Goal: Information Seeking & Learning: Learn about a topic

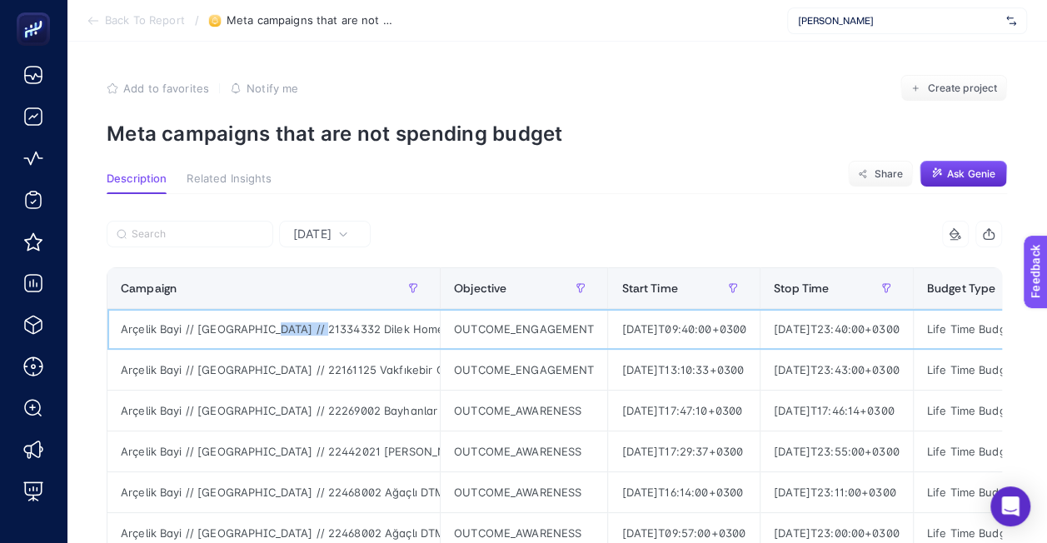
drag, startPoint x: 322, startPoint y: 326, endPoint x: 266, endPoint y: 331, distance: 56.0
click at [266, 331] on div "Arçelik Bayi // [GEOGRAPHIC_DATA] // 21334332 Dilek Home Arçelik - ID // [GEOGR…" at bounding box center [273, 329] width 332 height 40
drag, startPoint x: 266, startPoint y: 331, endPoint x: 287, endPoint y: 325, distance: 21.6
copy div "21334332"
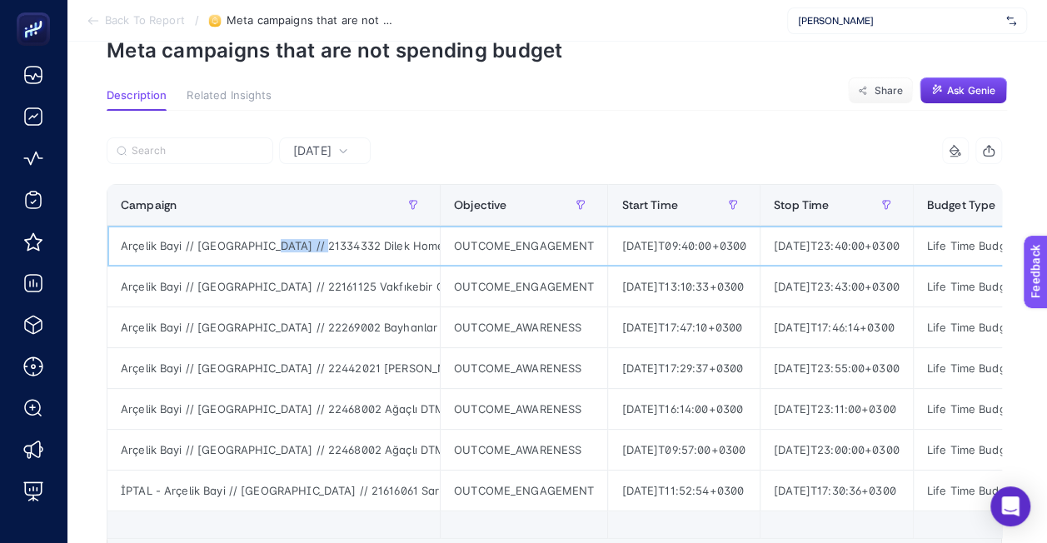
scroll to position [167, 0]
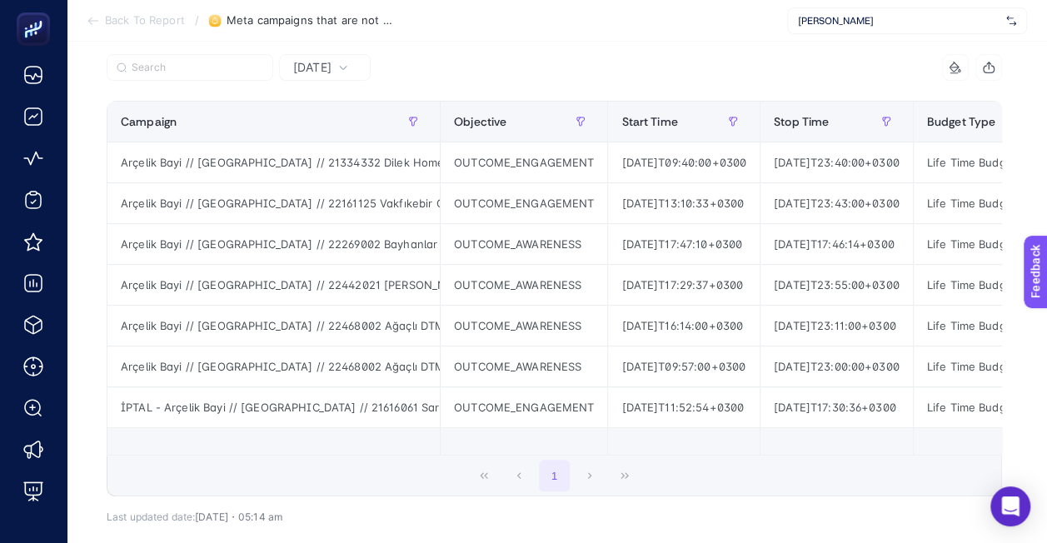
click at [597, 479] on div "1" at bounding box center [554, 476] width 894 height 40
click at [595, 477] on div "1" at bounding box center [554, 476] width 894 height 40
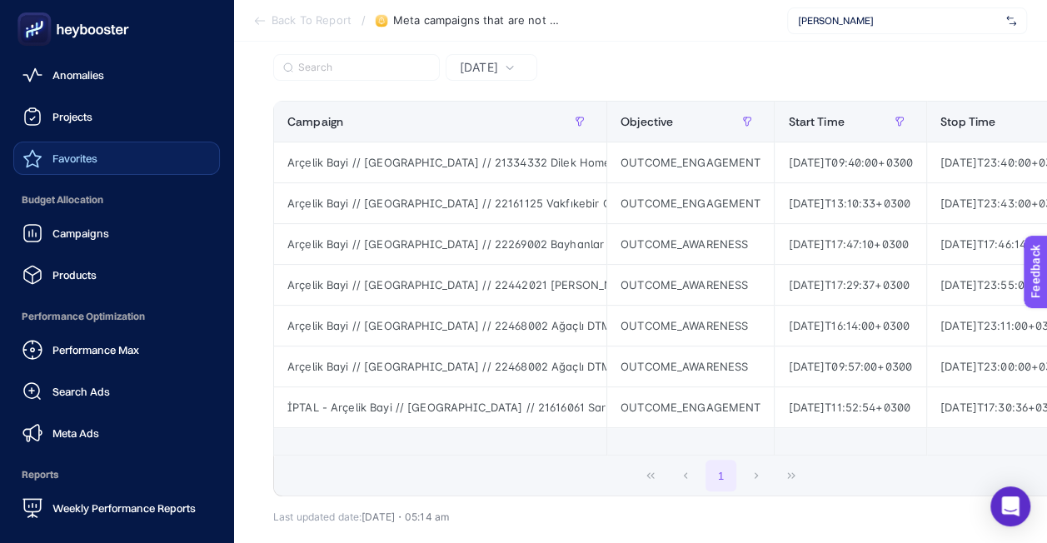
scroll to position [0, 0]
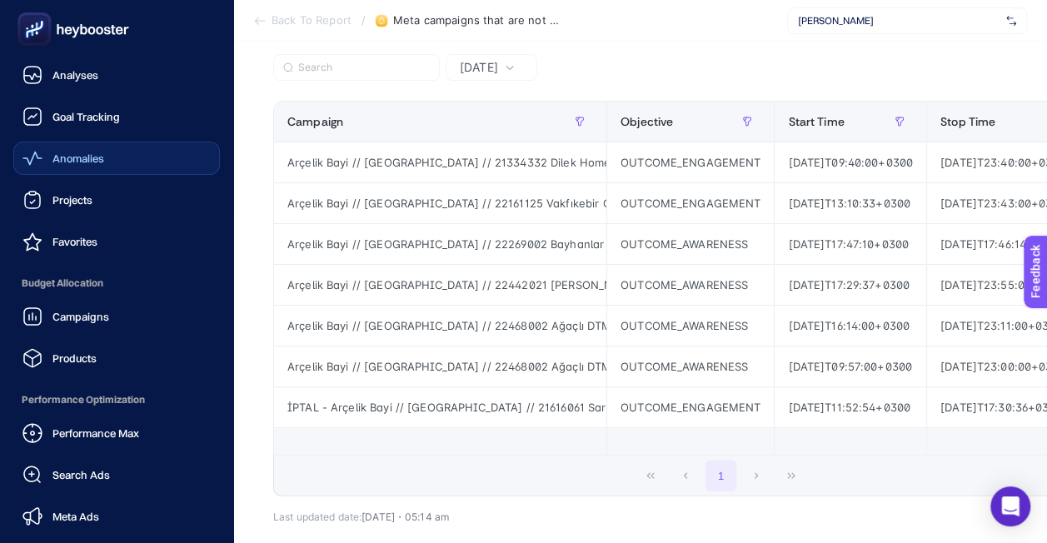
click at [92, 159] on span "Anomalies" at bounding box center [78, 158] width 52 height 13
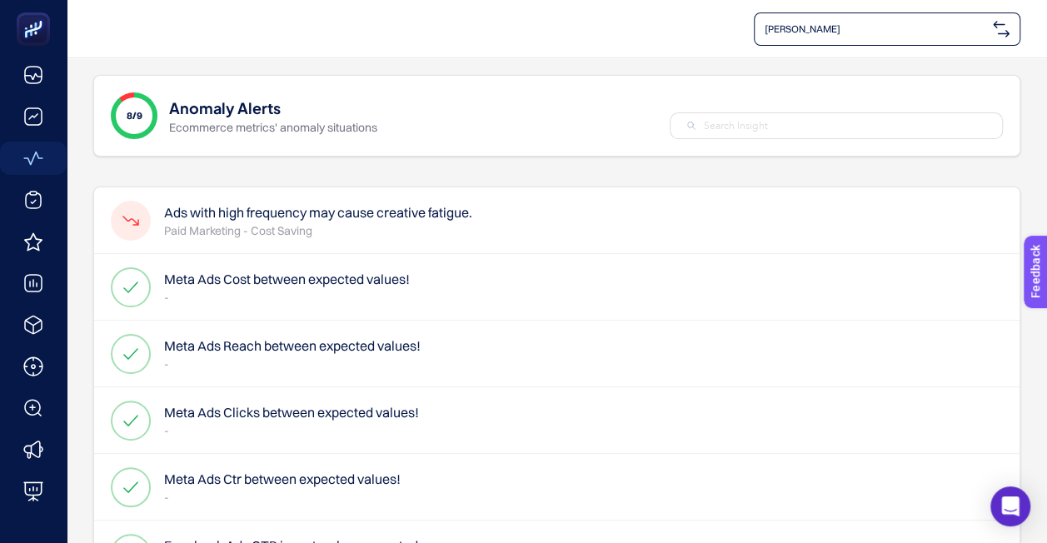
click at [418, 219] on h4 "Ads with high frequency may cause creative fatigue." at bounding box center [318, 212] width 308 height 20
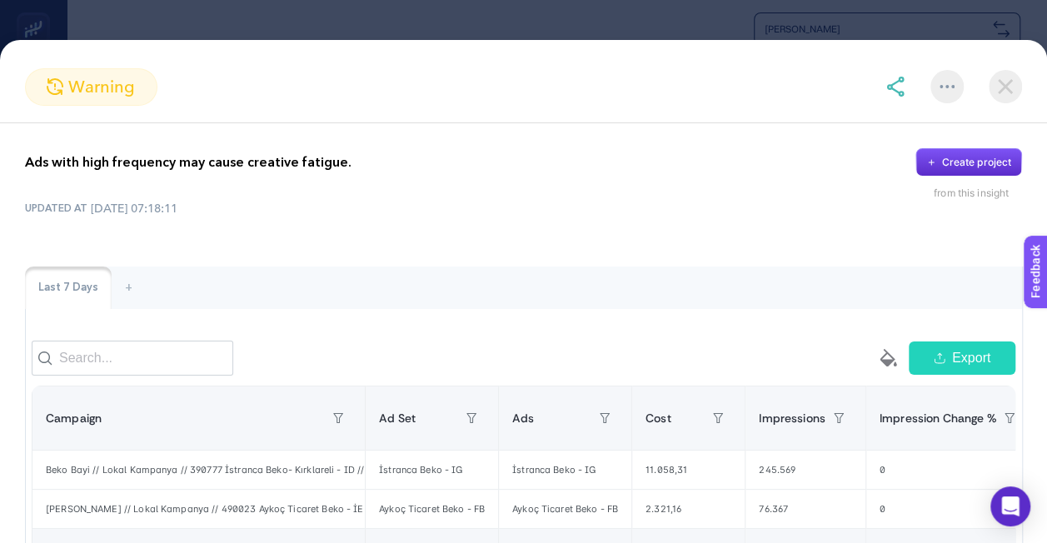
scroll to position [83, 0]
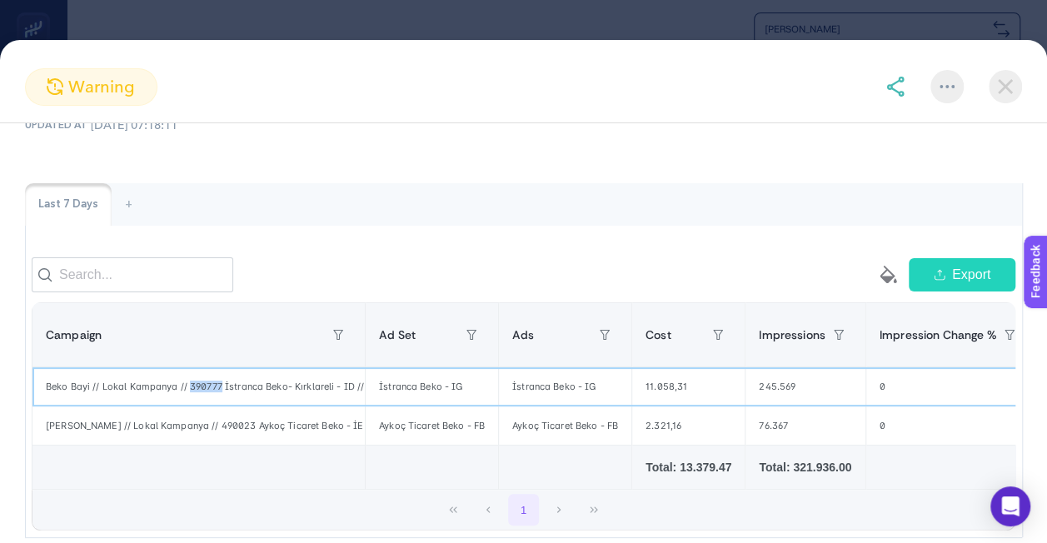
drag, startPoint x: 221, startPoint y: 390, endPoint x: 189, endPoint y: 396, distance: 32.2
click at [189, 396] on div "Beko Bayi // Lokal Kampanya // 390777 İstranca Beko- Kırklareli - ID // Faceboo…" at bounding box center [198, 386] width 332 height 38
copy div "390777"
drag, startPoint x: 330, startPoint y: 399, endPoint x: 370, endPoint y: 398, distance: 40.0
click at [370, 398] on tr "[PERSON_NAME] // Lokal Kampanya // 390777 İstranca Beko- Kırklareli - ID // Fac…" at bounding box center [848, 386] width 1632 height 39
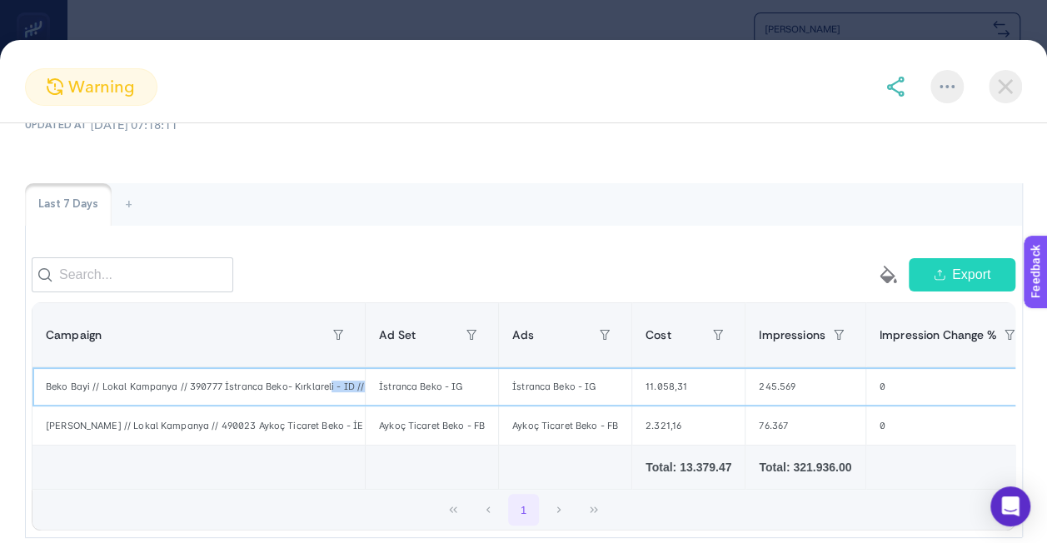
click at [366, 397] on div "İstranca Beko - IG" at bounding box center [432, 386] width 132 height 38
click at [345, 397] on div "Beko Bayi // Lokal Kampanya // 390777 İstranca Beko- Kırklareli - ID // Faceboo…" at bounding box center [198, 386] width 332 height 38
click at [343, 396] on div "Beko Bayi // Lokal Kampanya // 390777 İstranca Beko- Kırklareli - ID // Faceboo…" at bounding box center [198, 386] width 332 height 38
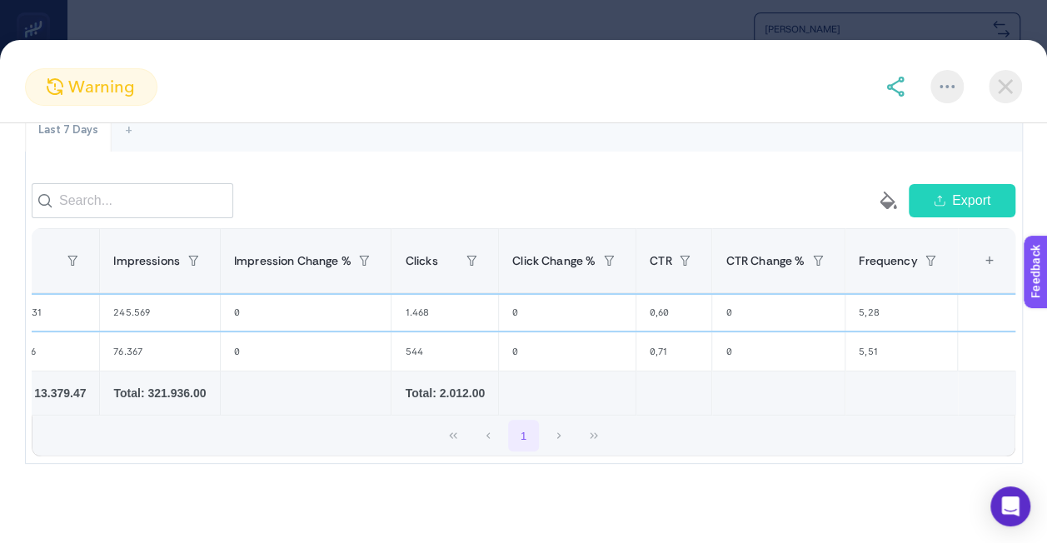
scroll to position [0, 0]
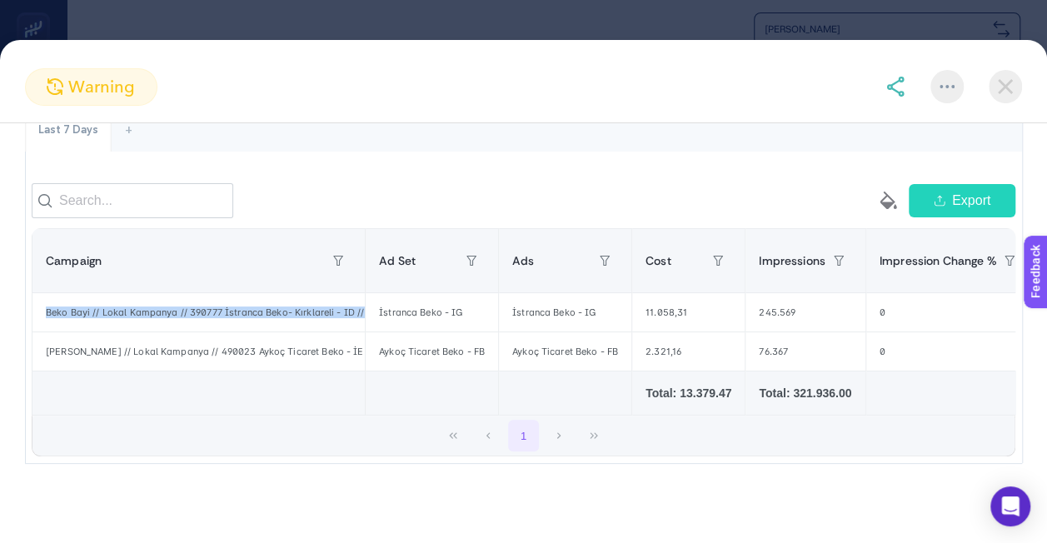
click at [1014, 85] on img at bounding box center [1005, 86] width 33 height 33
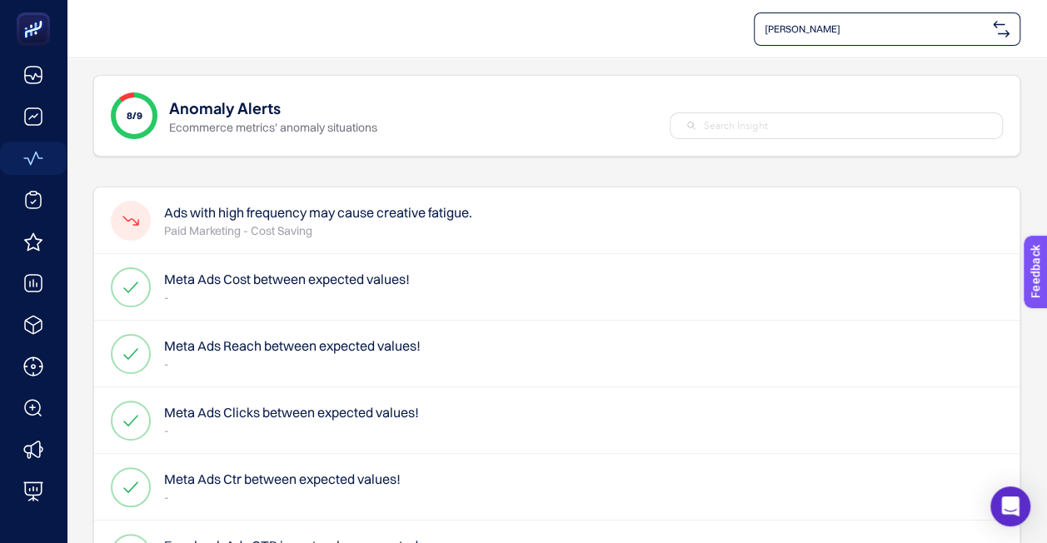
click at [874, 24] on span "[PERSON_NAME]" at bounding box center [876, 28] width 222 height 13
